Goal: Task Accomplishment & Management: Complete application form

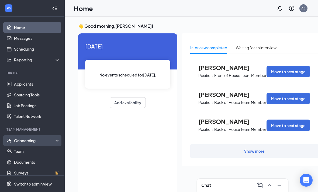
click at [36, 139] on div "Onboarding" at bounding box center [34, 140] width 41 height 5
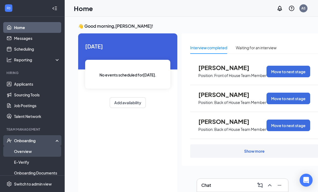
click at [31, 154] on link "Overview" at bounding box center [37, 151] width 46 height 11
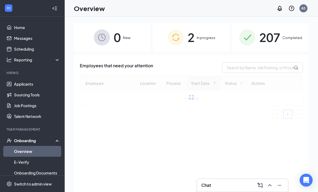
click at [170, 33] on img at bounding box center [175, 37] width 16 height 16
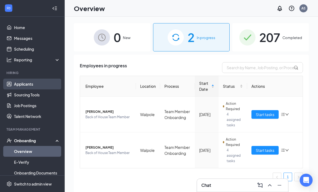
click at [26, 80] on link "Applicants" at bounding box center [37, 84] width 46 height 11
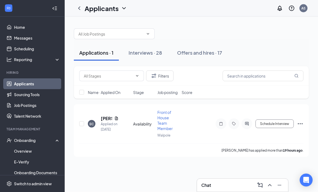
scroll to position [7, 0]
click at [107, 116] on h5 "[PERSON_NAME]" at bounding box center [106, 119] width 11 height 6
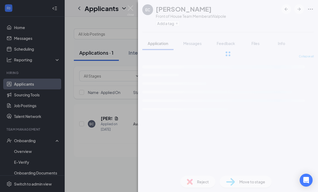
click at [116, 111] on div "EC [PERSON_NAME] Front of House Team Member at Walpole Add a tag Application Me…" at bounding box center [159, 96] width 318 height 192
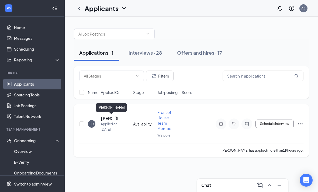
click at [111, 116] on h5 "[PERSON_NAME]" at bounding box center [106, 119] width 11 height 6
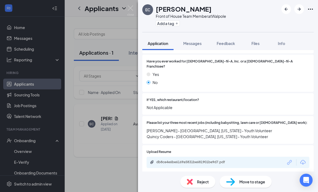
scroll to position [142, 0]
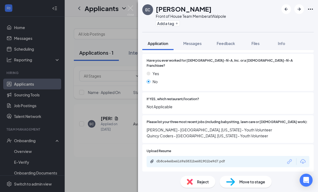
click at [301, 159] on icon "Download" at bounding box center [302, 161] width 5 height 5
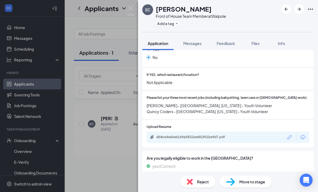
scroll to position [166, 0]
click at [121, 148] on div "EC [PERSON_NAME] Front of House Team Member at Walpole Add a tag Application Me…" at bounding box center [159, 96] width 318 height 192
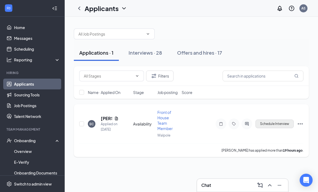
click at [265, 120] on button "Schedule Interview" at bounding box center [274, 124] width 38 height 9
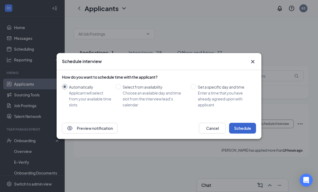
click at [243, 129] on button "Schedule" at bounding box center [242, 128] width 27 height 11
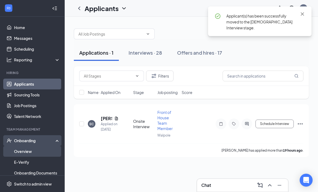
click at [44, 146] on link "Overview" at bounding box center [37, 151] width 46 height 11
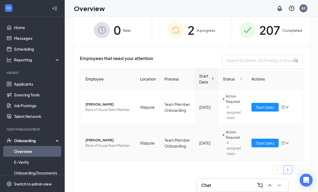
click at [240, 145] on span "4 assigned tasks" at bounding box center [234, 148] width 16 height 16
click at [230, 148] on span "4 assigned tasks" at bounding box center [234, 148] width 16 height 16
click at [237, 140] on span "4 assigned tasks" at bounding box center [234, 148] width 16 height 16
click at [265, 147] on button "Start tasks" at bounding box center [264, 143] width 27 height 9
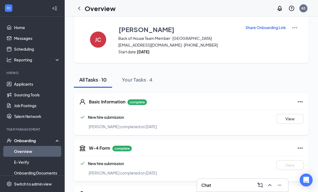
scroll to position [7, 0]
click at [296, 29] on img at bounding box center [294, 28] width 6 height 6
click at [297, 38] on span "View details" at bounding box center [294, 38] width 21 height 6
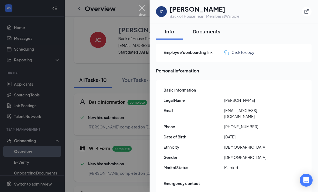
click at [211, 29] on div "Documents" at bounding box center [206, 31] width 27 height 7
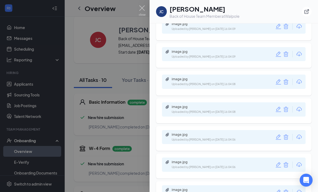
scroll to position [251, 0]
click at [298, 162] on icon "Download" at bounding box center [299, 165] width 6 height 6
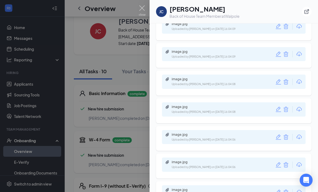
scroll to position [248, 0]
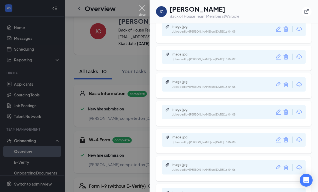
click at [126, 99] on div at bounding box center [159, 96] width 318 height 192
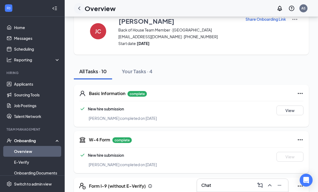
click at [79, 11] on icon "ChevronLeft" at bounding box center [79, 8] width 6 height 6
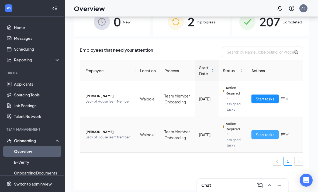
click at [253, 136] on button "Start tasks" at bounding box center [264, 134] width 27 height 9
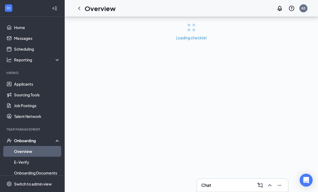
click at [266, 133] on div "Loading checklist" at bounding box center [191, 104] width 253 height 175
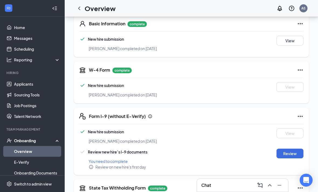
scroll to position [98, 0]
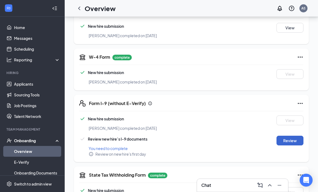
click at [294, 140] on button "Review" at bounding box center [289, 141] width 27 height 10
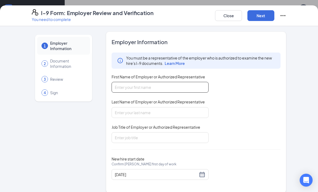
click at [180, 90] on input "First Name of Employer or Authorized Representative" at bounding box center [159, 87] width 97 height 11
click at [178, 84] on input "First Name of Employer or Authorized Representative" at bounding box center [159, 87] width 97 height 11
type input "[PERSON_NAME]"
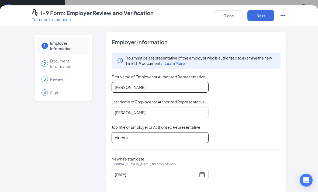
type input "director"
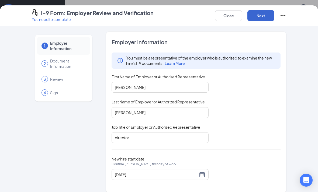
click at [261, 15] on button "Next" at bounding box center [260, 15] width 27 height 11
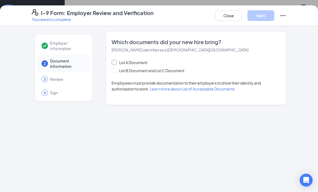
click at [112, 61] on input "List A Document" at bounding box center [113, 62] width 4 height 4
radio input "true"
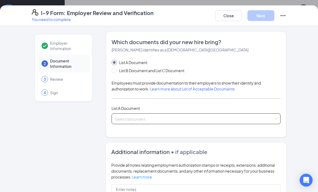
click at [158, 118] on input "search" at bounding box center [194, 118] width 159 height 8
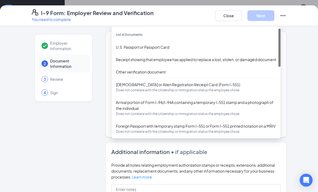
click at [184, 46] on div "U.S. Passport or Passport Card" at bounding box center [196, 47] width 160 height 6
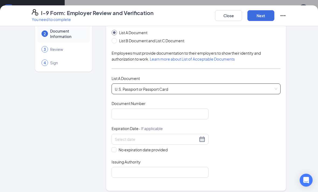
scroll to position [35, 0]
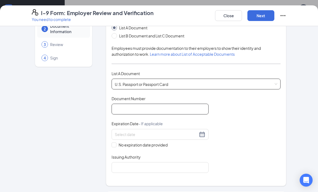
click at [180, 107] on input "Document Number" at bounding box center [159, 109] width 97 height 11
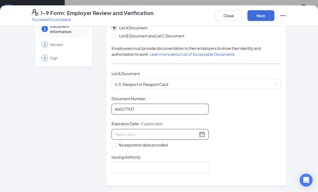
type input "A60177937"
click at [151, 136] on input at bounding box center [156, 134] width 83 height 6
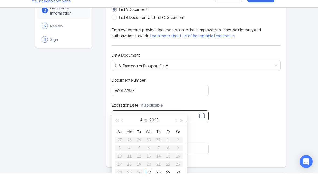
scroll to position [110, 0]
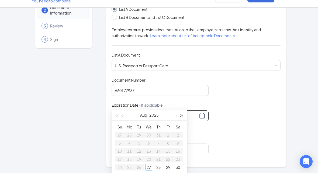
click at [182, 128] on button "button" at bounding box center [182, 133] width 6 height 11
click at [183, 128] on button "button" at bounding box center [182, 133] width 6 height 11
click at [182, 128] on button "button" at bounding box center [182, 133] width 6 height 11
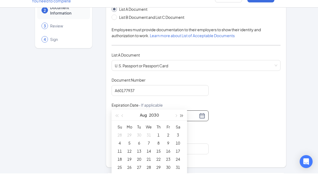
click at [182, 133] on span "button" at bounding box center [181, 134] width 3 height 3
click at [181, 128] on button "button" at bounding box center [182, 133] width 6 height 11
click at [183, 128] on button "button" at bounding box center [182, 133] width 6 height 11
click at [182, 128] on button "button" at bounding box center [182, 133] width 6 height 11
click at [181, 128] on button "button" at bounding box center [182, 133] width 6 height 11
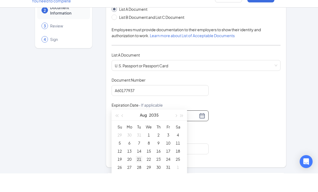
type input "[DATE]"
click at [139, 174] on div "21" at bounding box center [139, 177] width 6 height 6
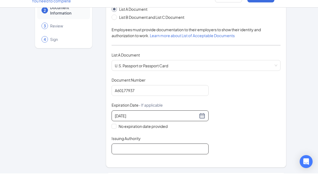
click at [160, 162] on input "Issuing Authority" at bounding box center [159, 167] width 97 height 11
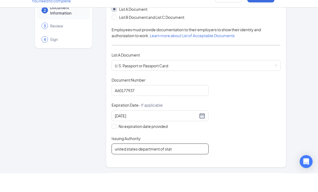
type input "united states department of state"
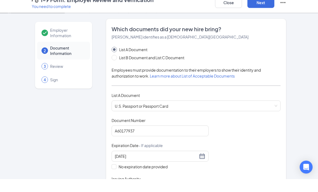
scroll to position [105, 0]
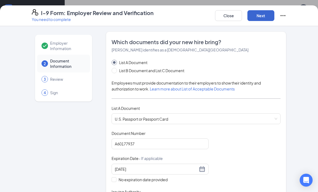
click at [263, 17] on button "Next" at bounding box center [260, 15] width 27 height 11
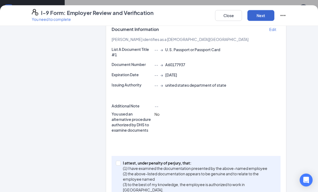
scroll to position [100, 0]
click at [116, 165] on span at bounding box center [118, 163] width 5 height 5
click at [116, 165] on input "I attest, under penalty of [PERSON_NAME], that: (1) I have examined the documen…" at bounding box center [118, 163] width 4 height 4
checkbox input "true"
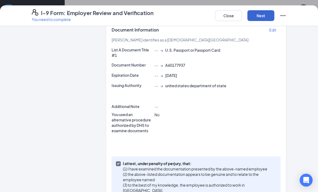
click at [265, 14] on button "Next" at bounding box center [260, 15] width 27 height 11
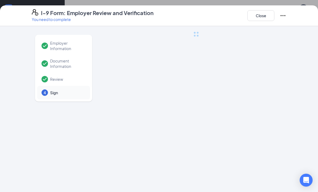
scroll to position [0, 0]
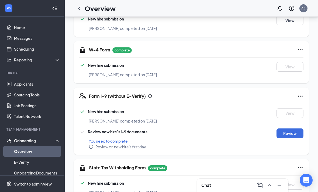
click at [159, 78] on div "I-9 Form: Employer Review and Verification You need to complete Close Employer …" at bounding box center [159, 96] width 318 height 192
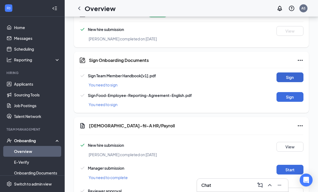
click at [296, 77] on button "Sign" at bounding box center [289, 78] width 27 height 10
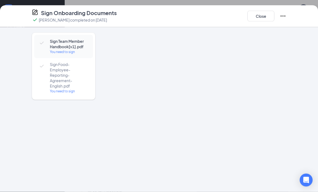
scroll to position [254, 0]
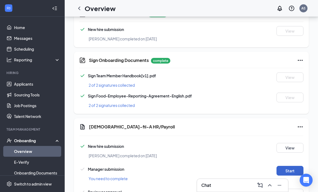
click at [286, 174] on button "Start" at bounding box center [289, 171] width 27 height 10
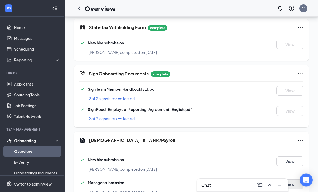
scroll to position [266, 0]
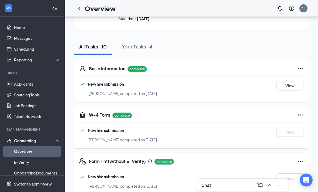
click at [79, 11] on icon "ChevronLeft" at bounding box center [79, 8] width 6 height 6
